Goal: Information Seeking & Learning: Learn about a topic

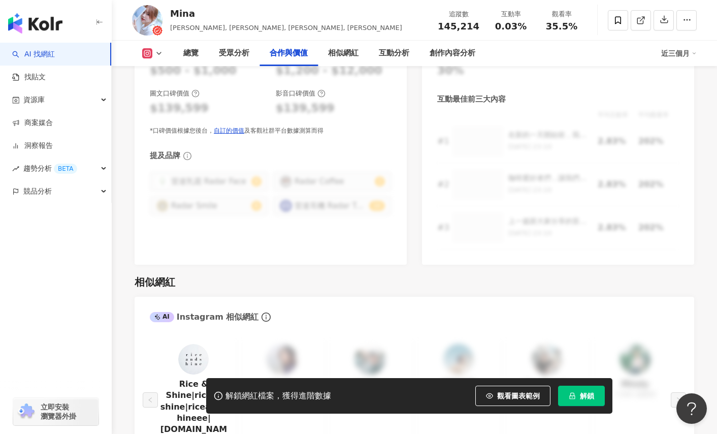
scroll to position [1306, 0]
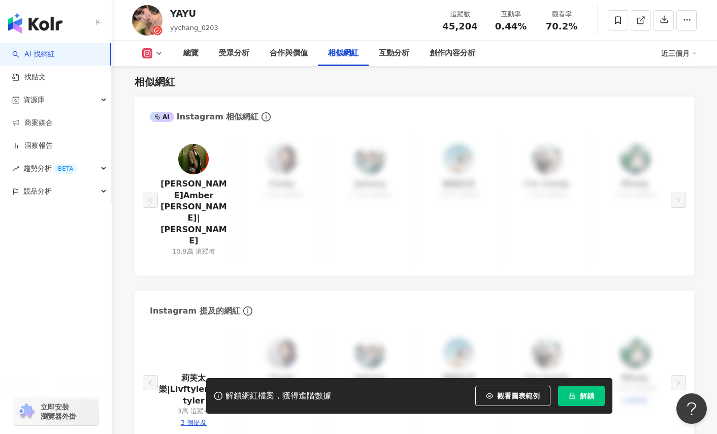
scroll to position [1728, 0]
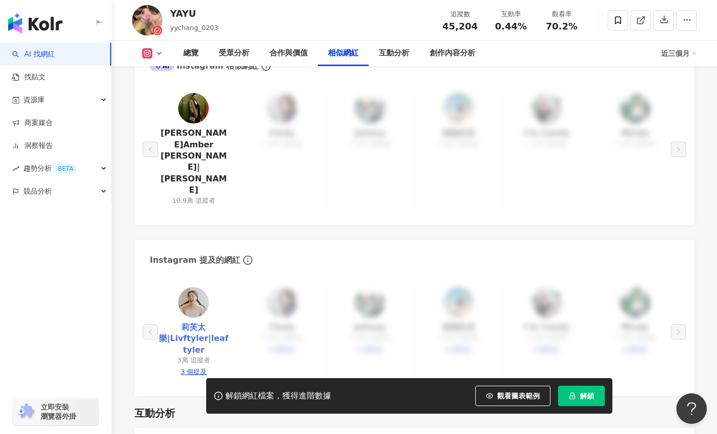
click at [203, 322] on link "莉芙太樂|Livftyler|leaftyler" at bounding box center [194, 339] width 72 height 34
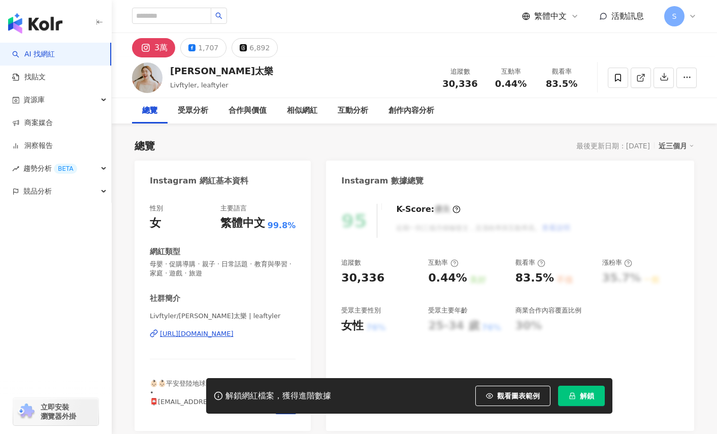
click at [234, 335] on div "[URL][DOMAIN_NAME]" at bounding box center [197, 333] width 74 height 9
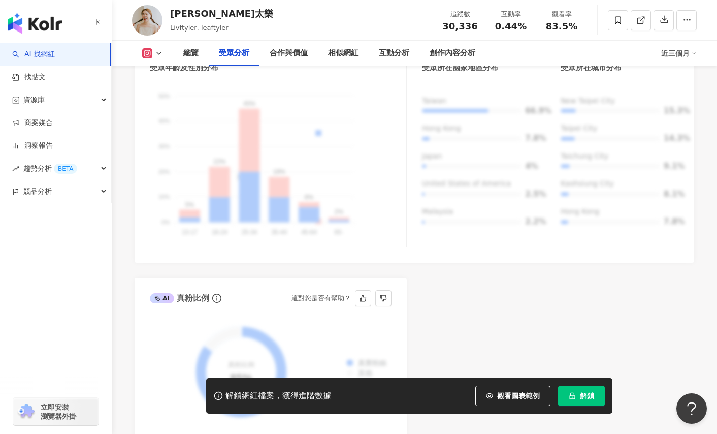
scroll to position [1016, 0]
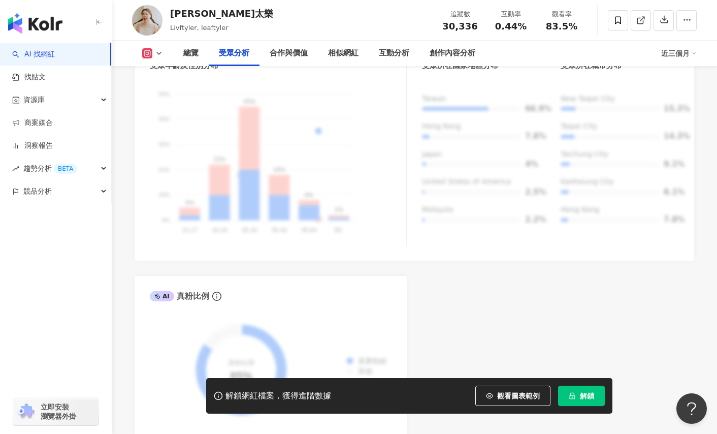
click at [531, 296] on div "AI Instagram 受眾樣貌分析 受眾主要性別 女性 76% 受眾主要年齡 25-34 歲 76% 受眾年齡及性別分布 男性 女性 50% 50% 40…" at bounding box center [415, 206] width 560 height 462
